Goal: Task Accomplishment & Management: Manage account settings

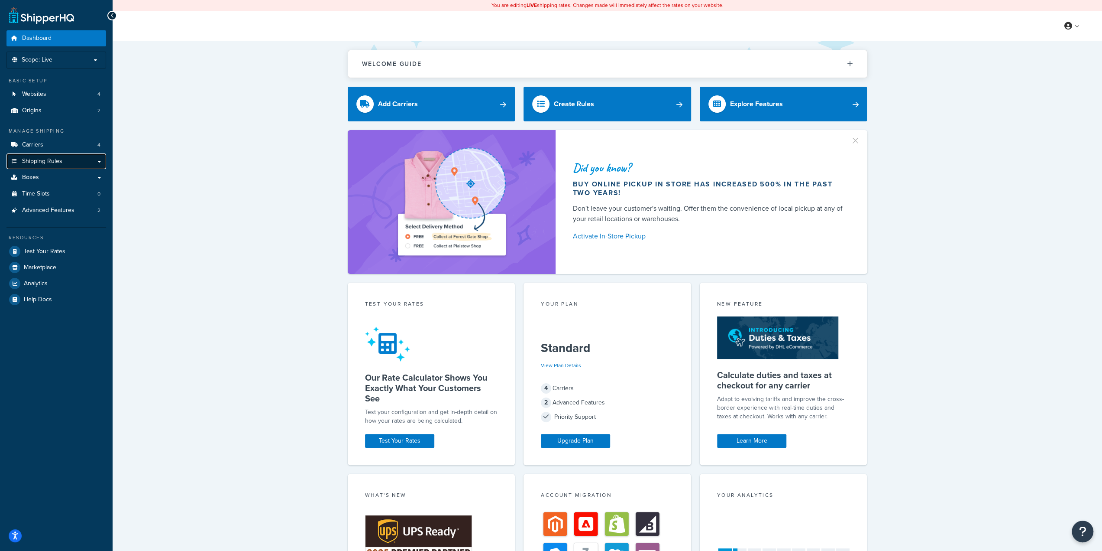
click at [49, 161] on span "Shipping Rules" at bounding box center [42, 161] width 40 height 7
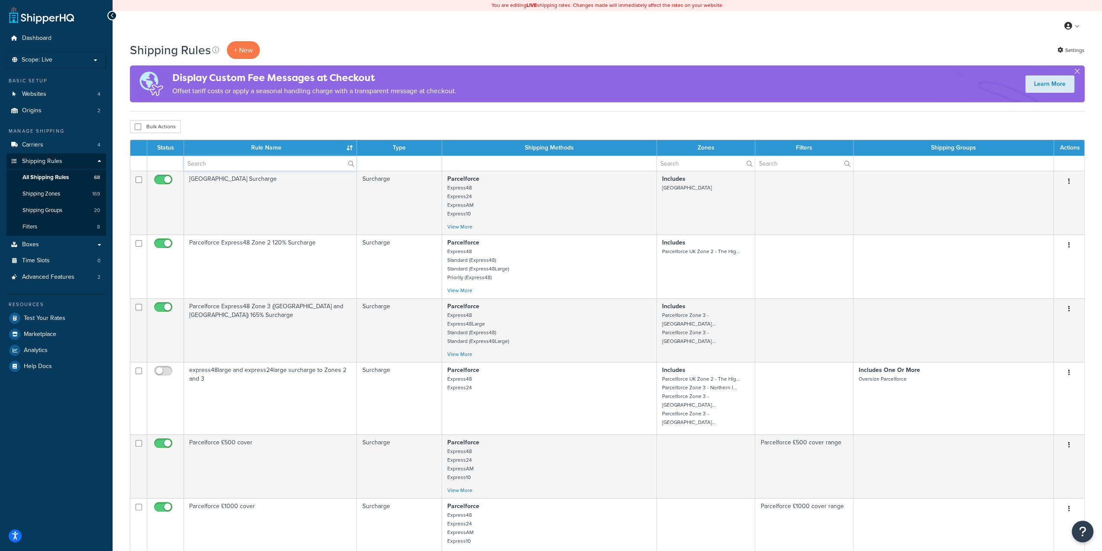
click at [228, 162] on input "text" at bounding box center [270, 163] width 172 height 15
type input "exclude"
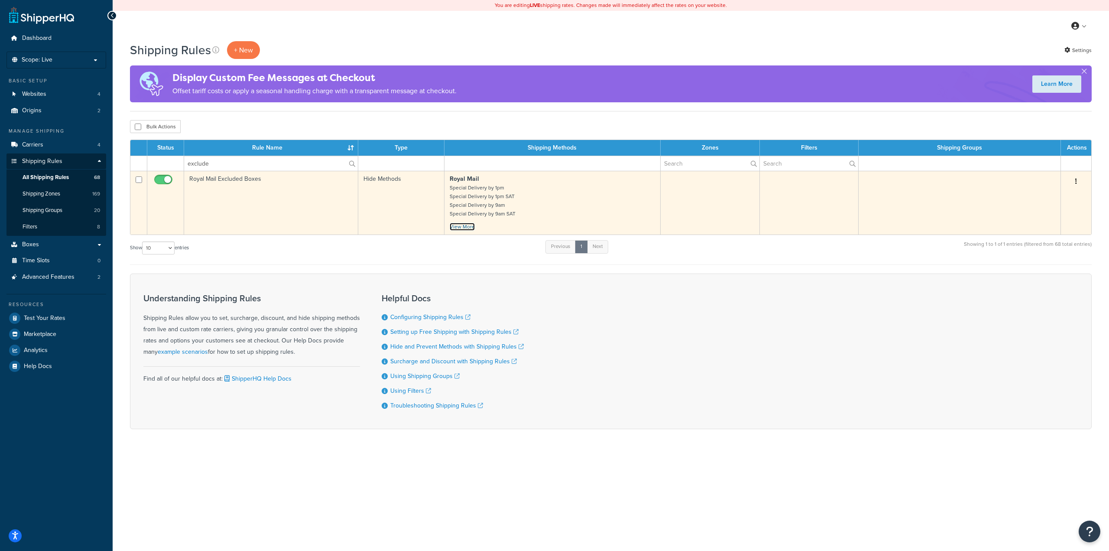
click at [464, 228] on link "View More" at bounding box center [462, 227] width 25 height 8
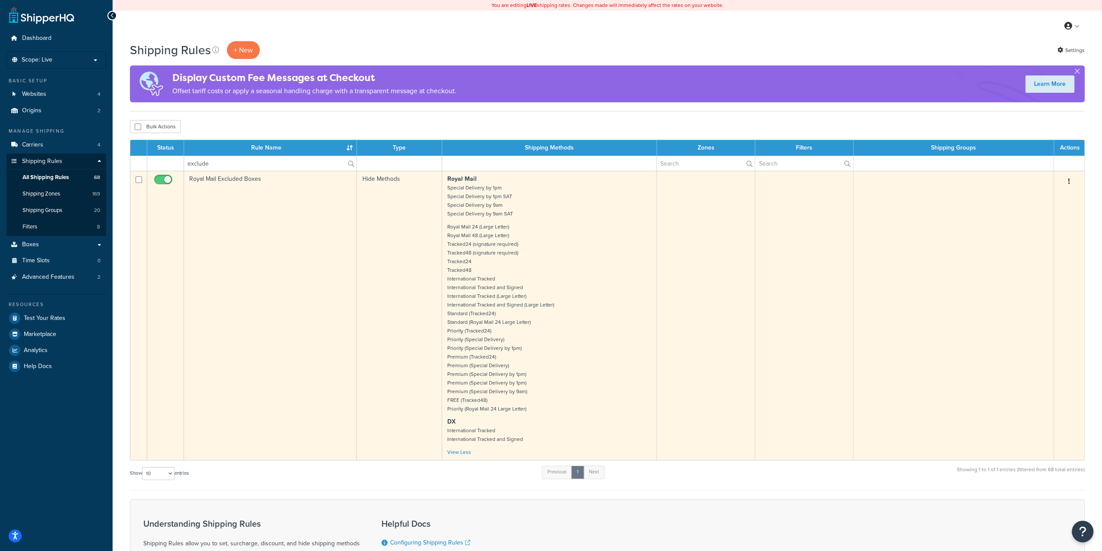
click at [516, 369] on p "Royal Mail 24 (Large Letter) Royal Mail 48 (Large Letter) Tracked24 (signature …" at bounding box center [549, 317] width 204 height 191
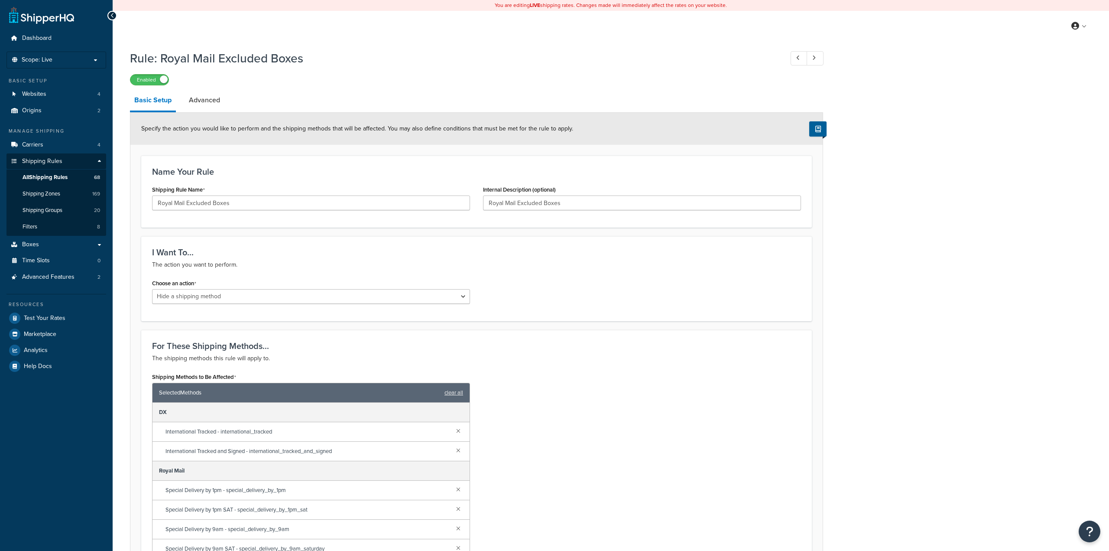
select select "HIDE"
drag, startPoint x: 211, startPoint y: 105, endPoint x: 199, endPoint y: 105, distance: 11.7
click at [210, 105] on link "Advanced" at bounding box center [205, 100] width 40 height 21
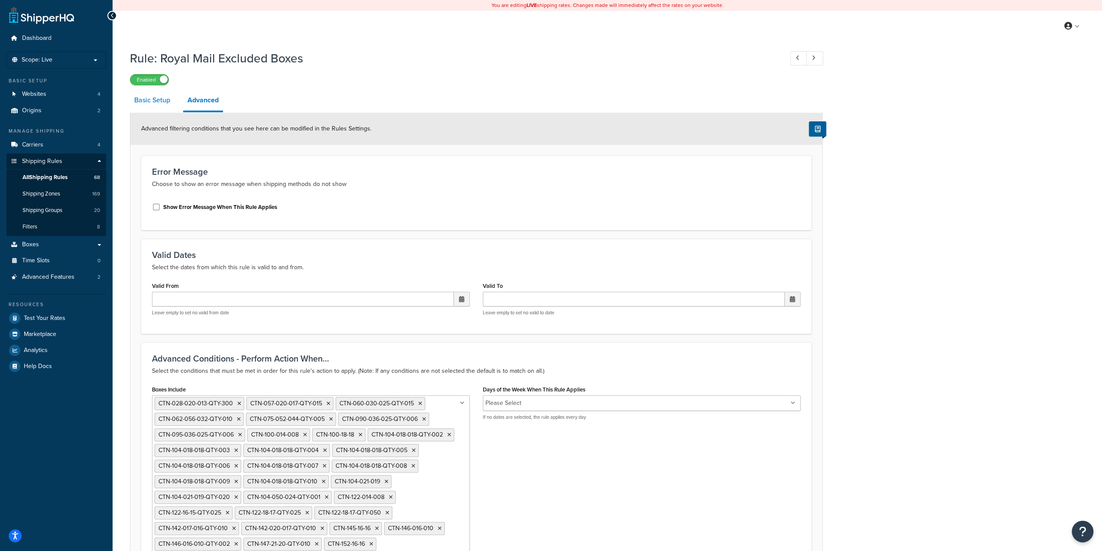
click at [161, 100] on link "Basic Setup" at bounding box center [152, 100] width 45 height 21
select select "HIDE"
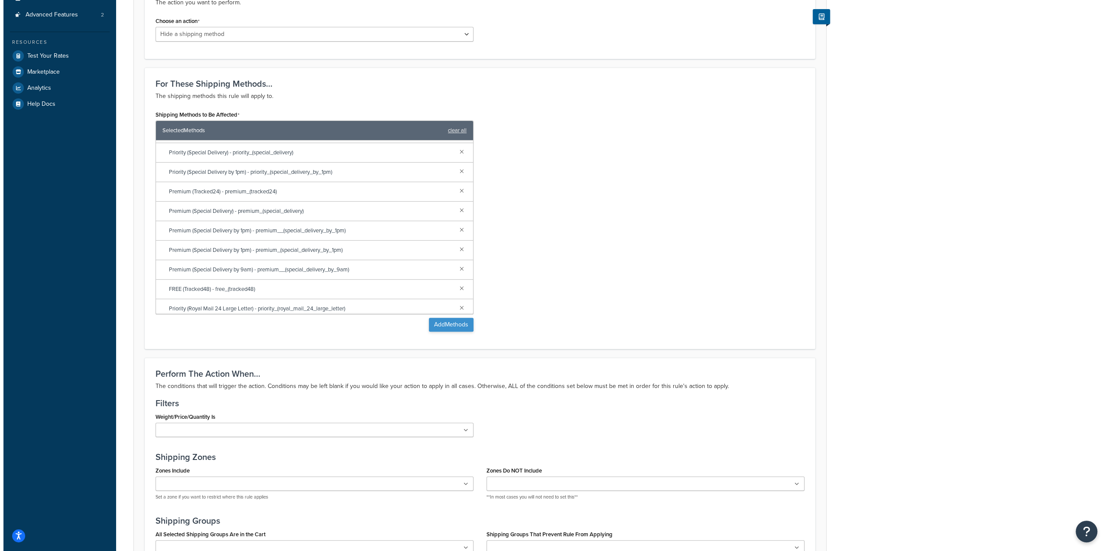
scroll to position [262, 0]
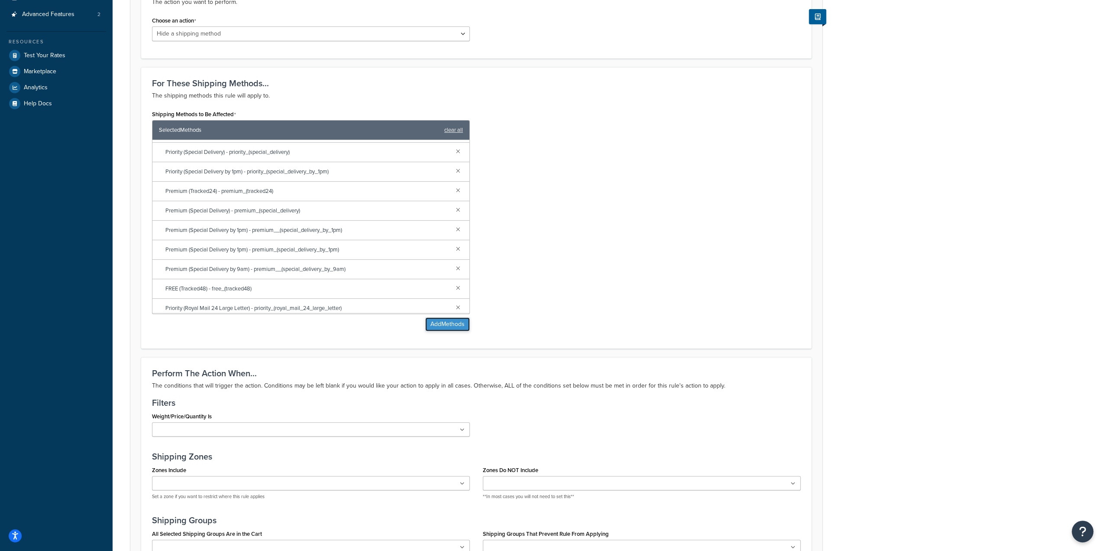
click at [449, 323] on button "Add Methods" at bounding box center [447, 324] width 45 height 14
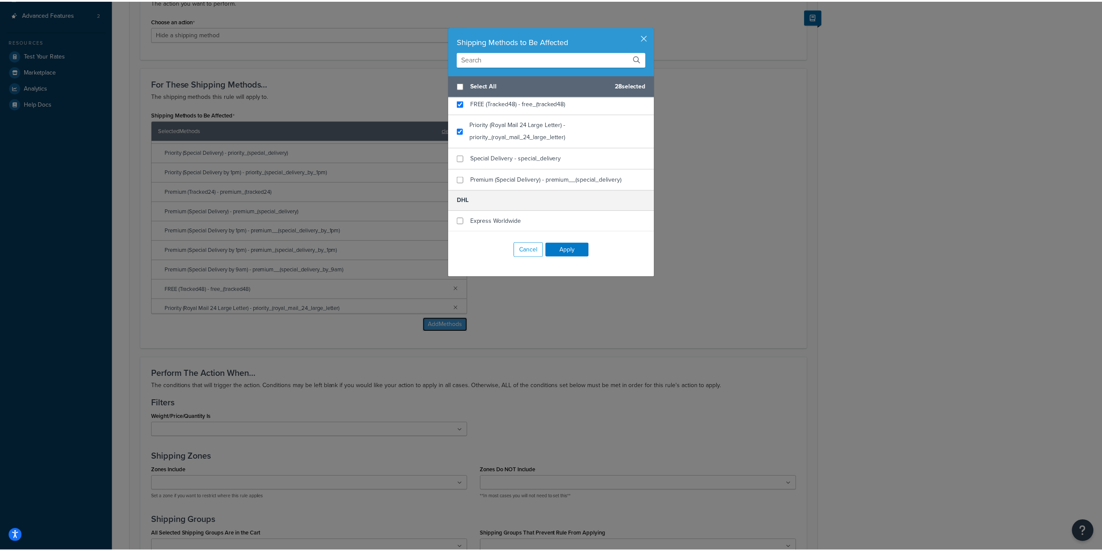
scroll to position [1208, 0]
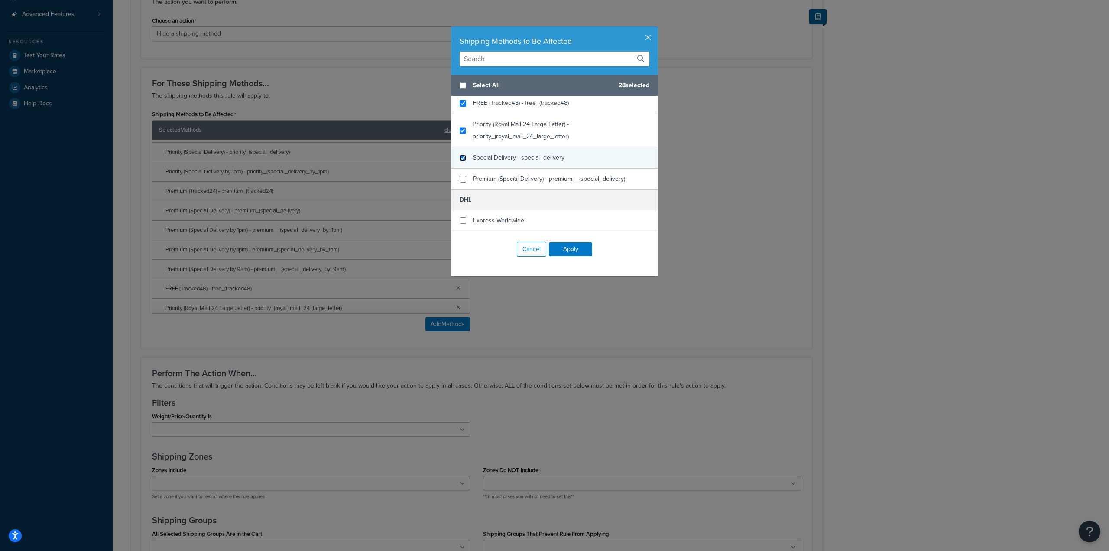
click at [460, 161] on input "checkbox" at bounding box center [463, 158] width 6 height 6
checkbox input "true"
click at [462, 182] on input "checkbox" at bounding box center [463, 179] width 6 height 6
checkbox input "true"
click at [561, 248] on button "Apply" at bounding box center [570, 249] width 43 height 14
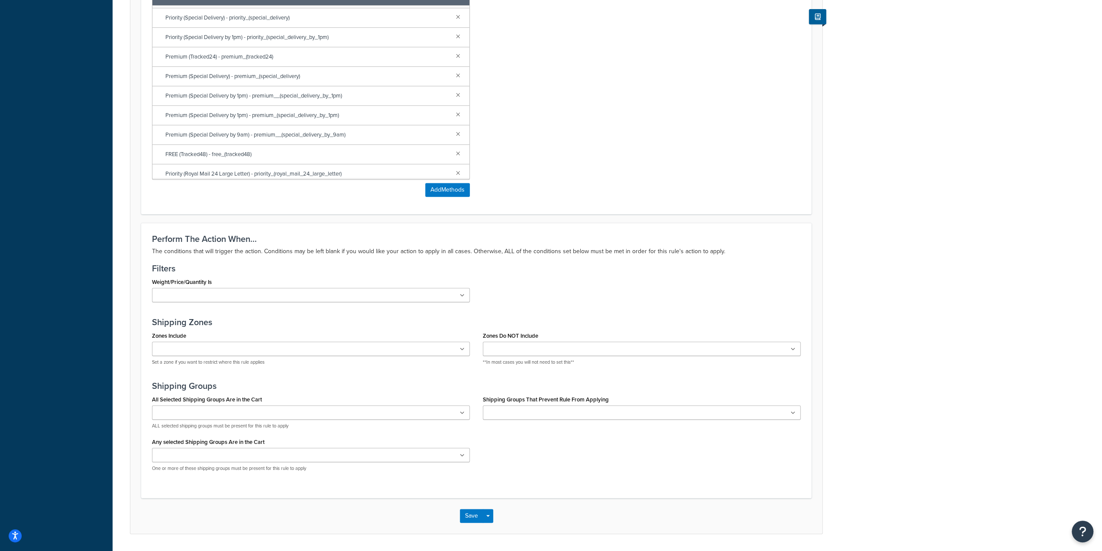
scroll to position [421, 0]
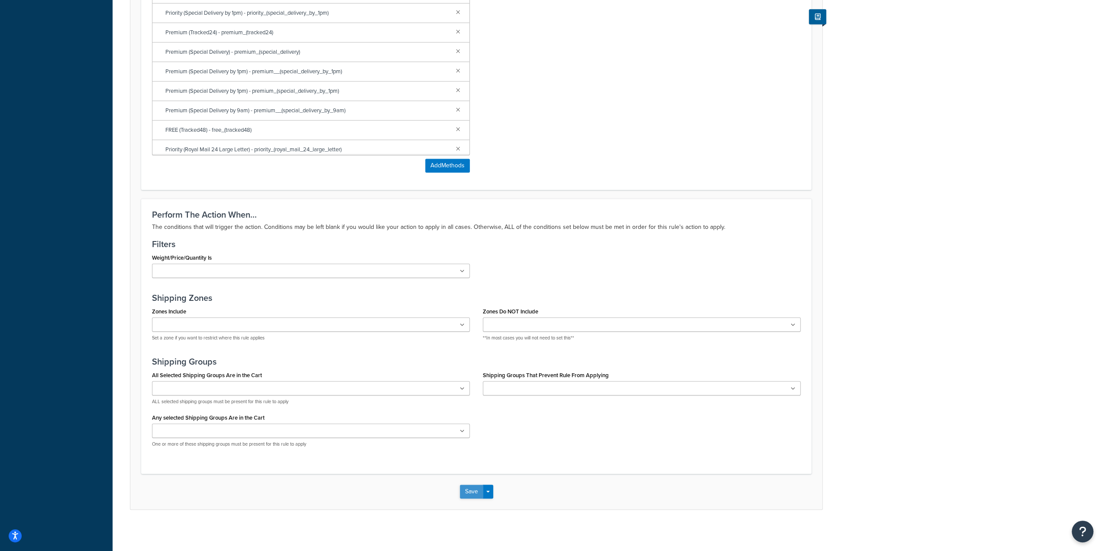
click at [470, 486] on button "Save" at bounding box center [471, 491] width 23 height 14
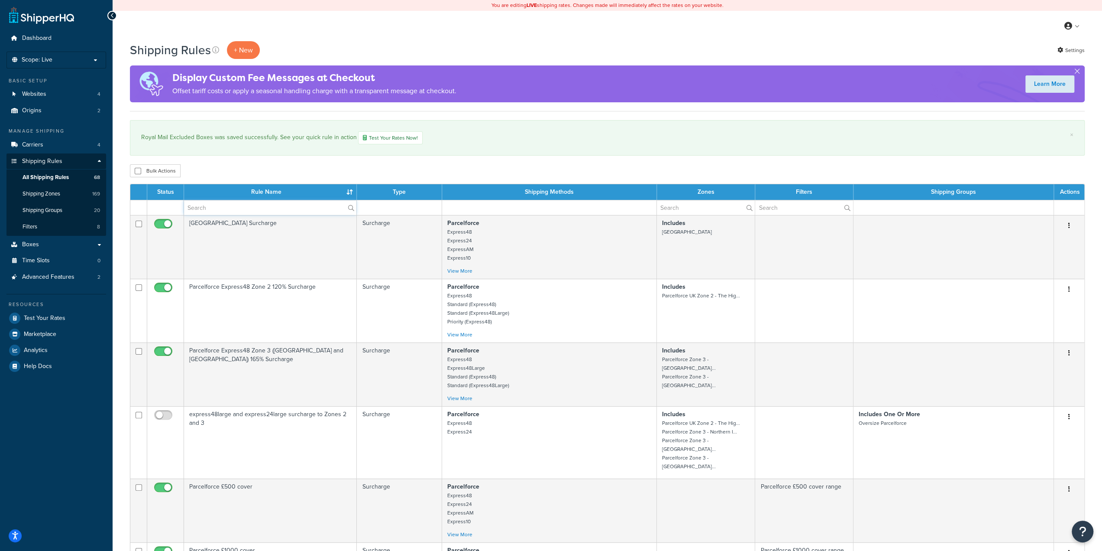
click at [235, 205] on input "text" at bounding box center [270, 207] width 172 height 15
type input "exclude"
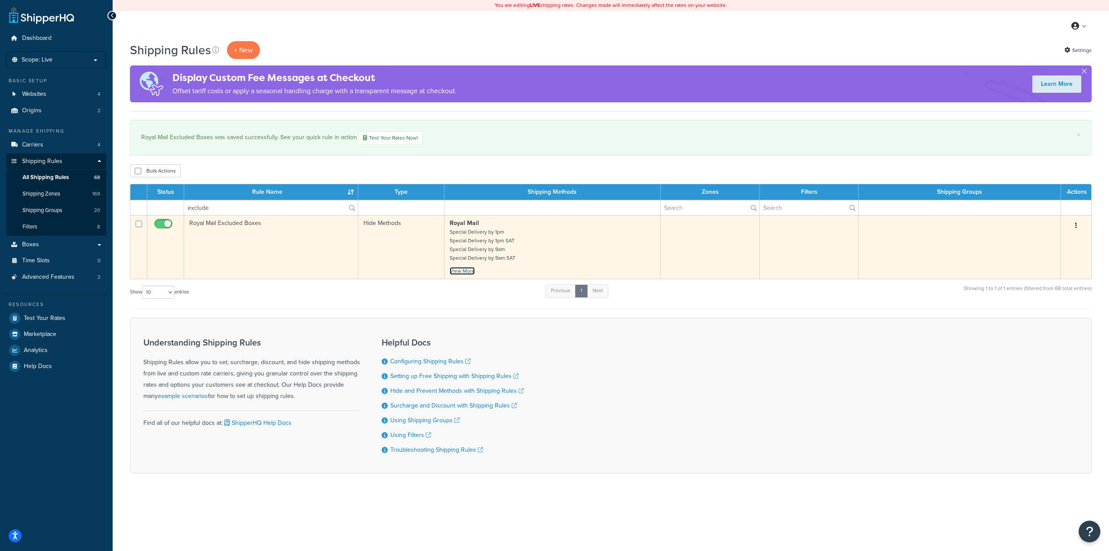
click at [460, 269] on link "View More" at bounding box center [462, 271] width 25 height 8
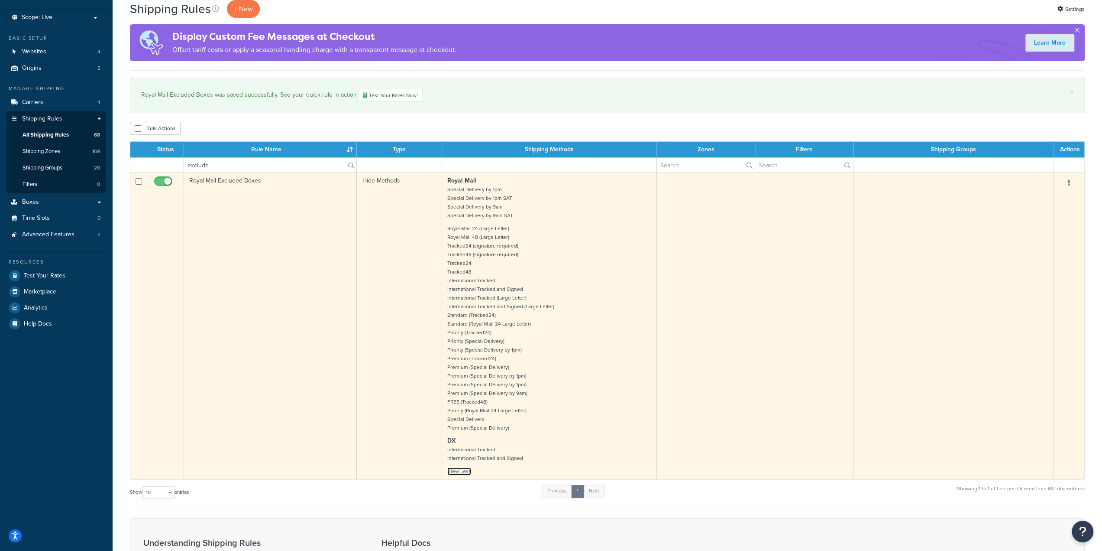
scroll to position [43, 0]
click at [516, 263] on p "Royal Mail 24 (Large Letter) Royal Mail 48 (Large Letter) Tracked24 (signature …" at bounding box center [549, 328] width 204 height 208
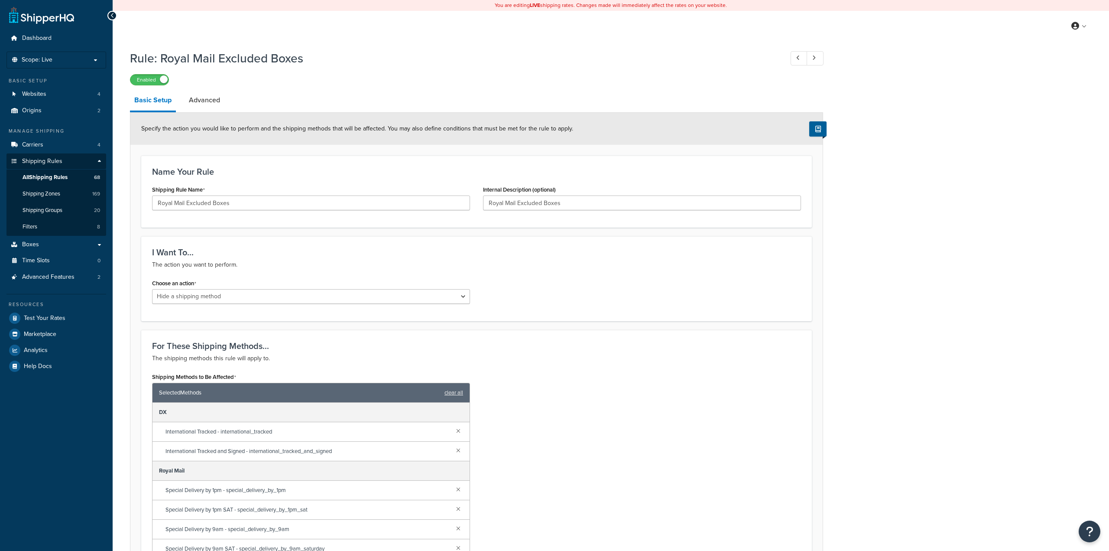
select select "HIDE"
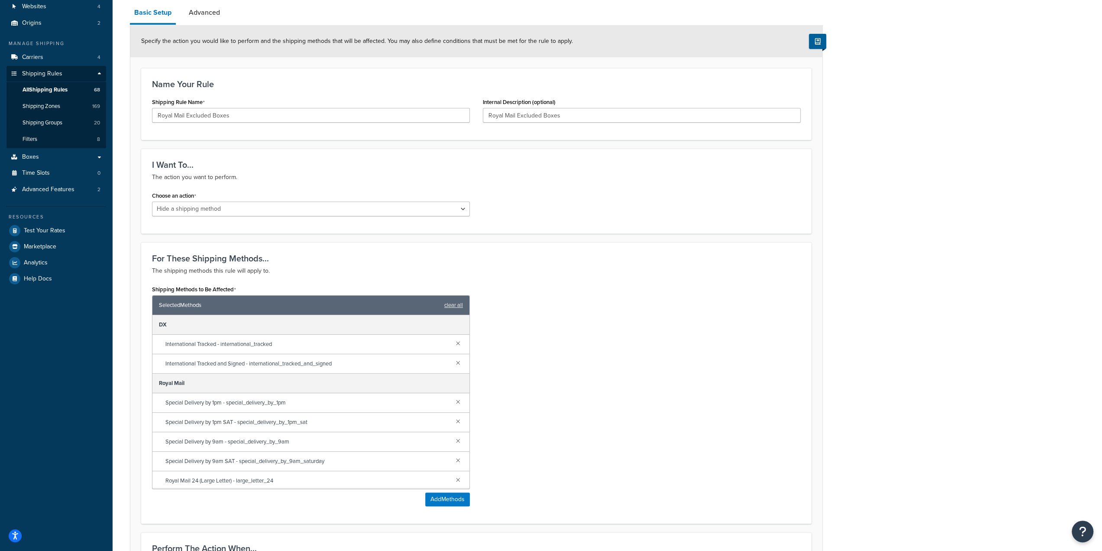
scroll to position [87, 0]
click at [217, 21] on link "Advanced" at bounding box center [205, 12] width 40 height 21
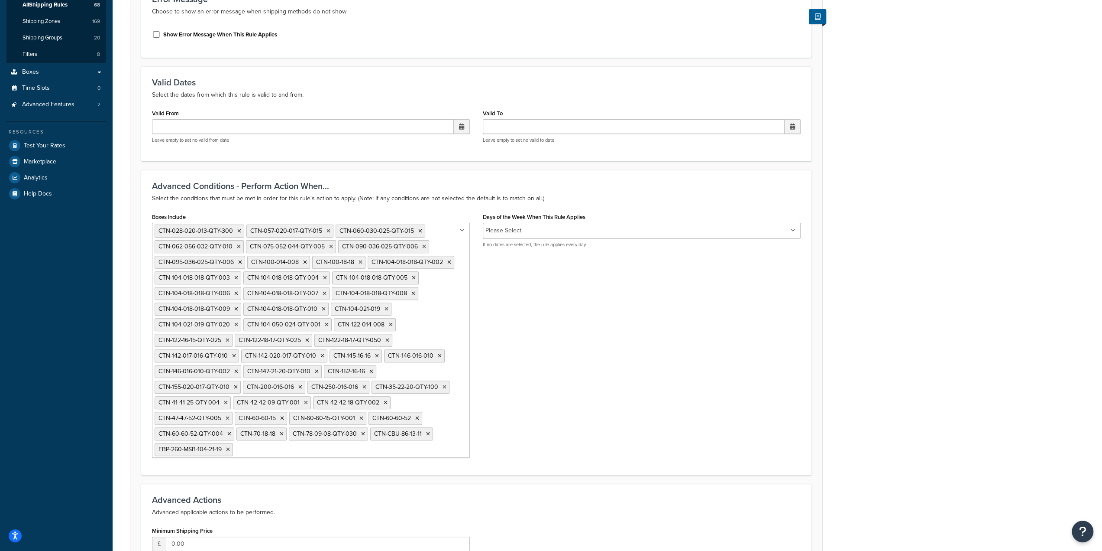
scroll to position [173, 0]
